Goal: Transaction & Acquisition: Purchase product/service

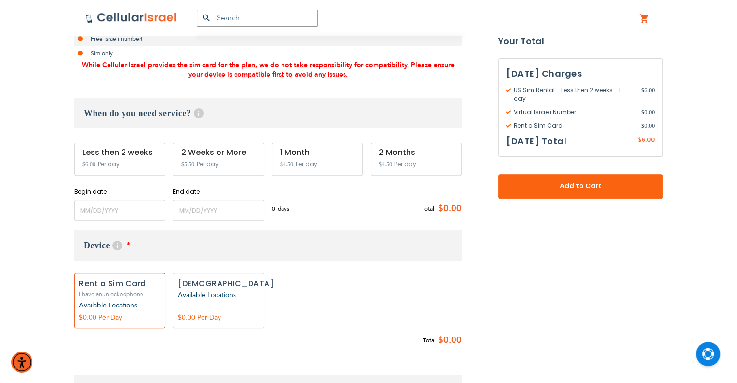
scroll to position [291, 0]
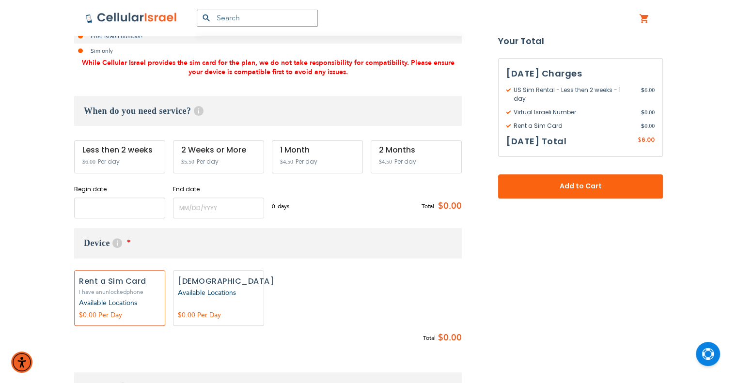
click at [140, 213] on input "name" at bounding box center [119, 208] width 91 height 21
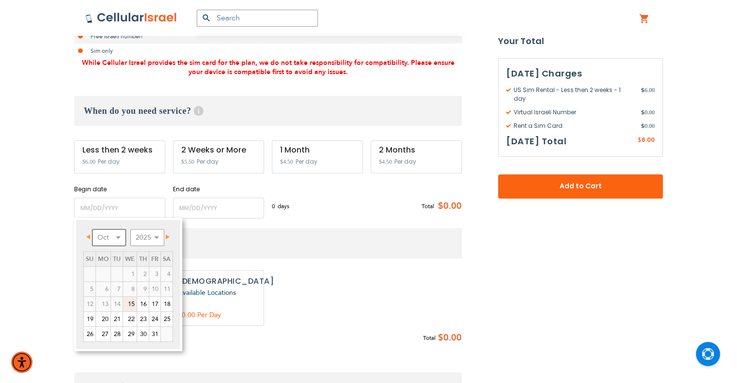
click at [118, 238] on select "Oct Nov Dec" at bounding box center [109, 237] width 34 height 17
click at [146, 302] on link "13" at bounding box center [143, 304] width 12 height 15
type input "[DATE]"
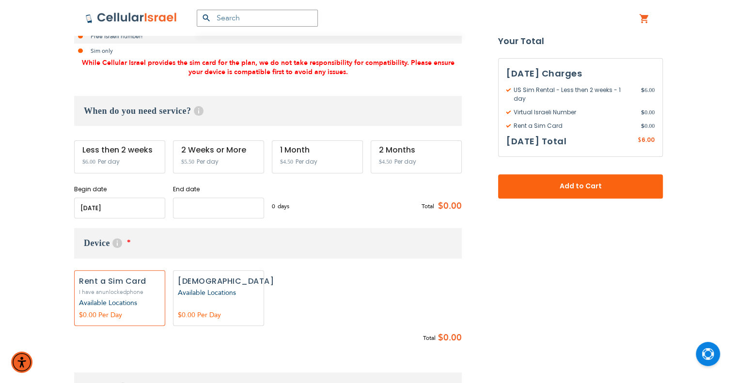
click at [240, 204] on input "name" at bounding box center [218, 208] width 91 height 21
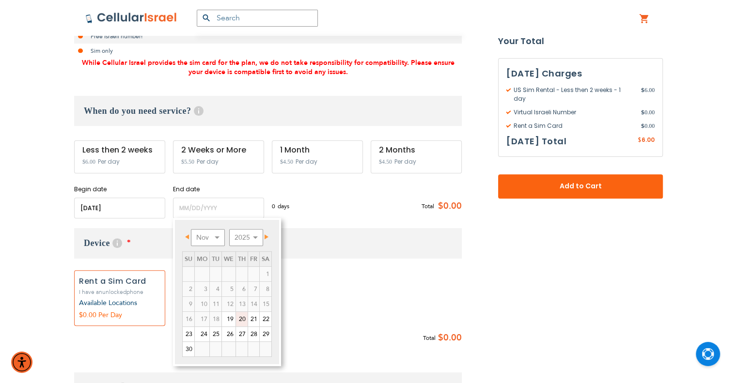
click at [242, 319] on link "20" at bounding box center [242, 319] width 12 height 15
type input "[DATE]"
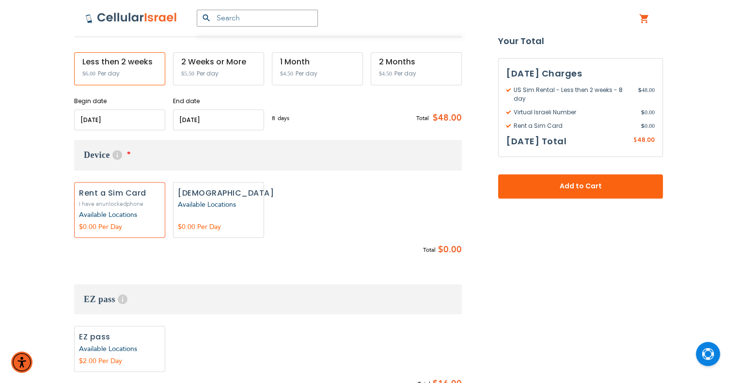
scroll to position [427, 0]
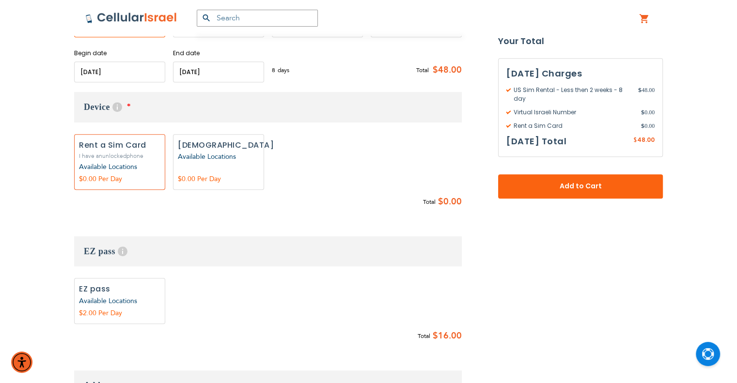
click at [247, 172] on label "Add" at bounding box center [218, 162] width 91 height 56
radio input "true"
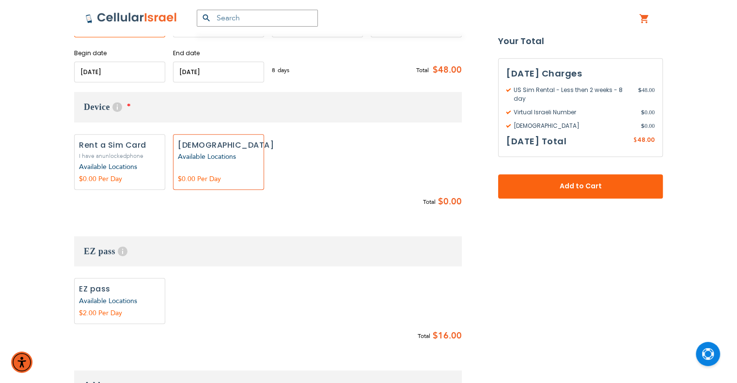
click at [153, 158] on label "Add" at bounding box center [119, 162] width 91 height 56
radio input "true"
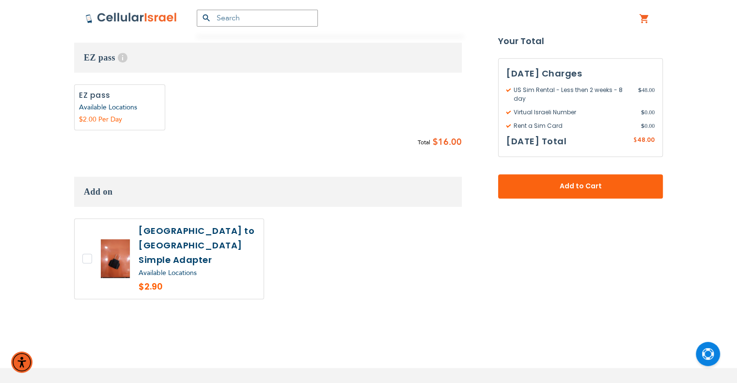
scroll to position [475, 0]
